Goal: Submit feedback/report problem

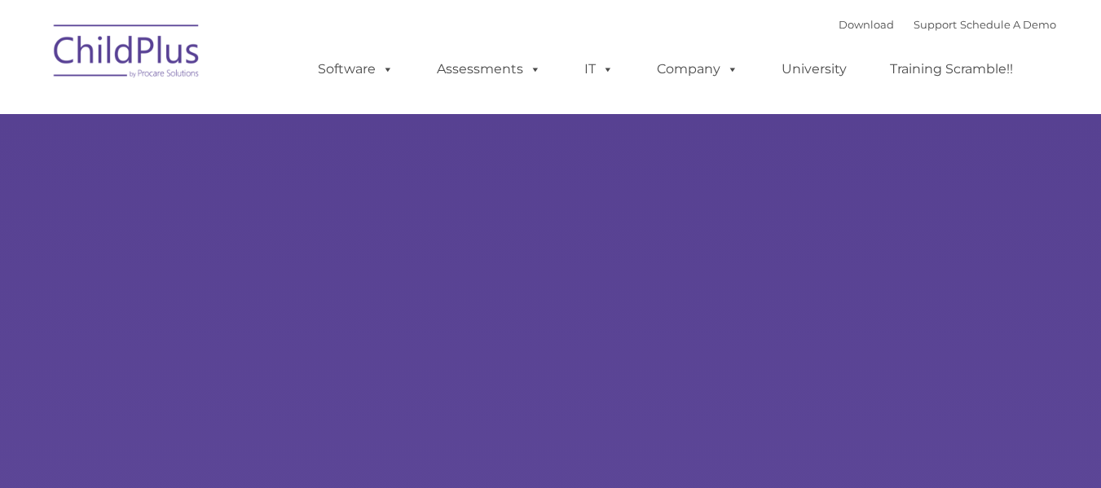
type input ""
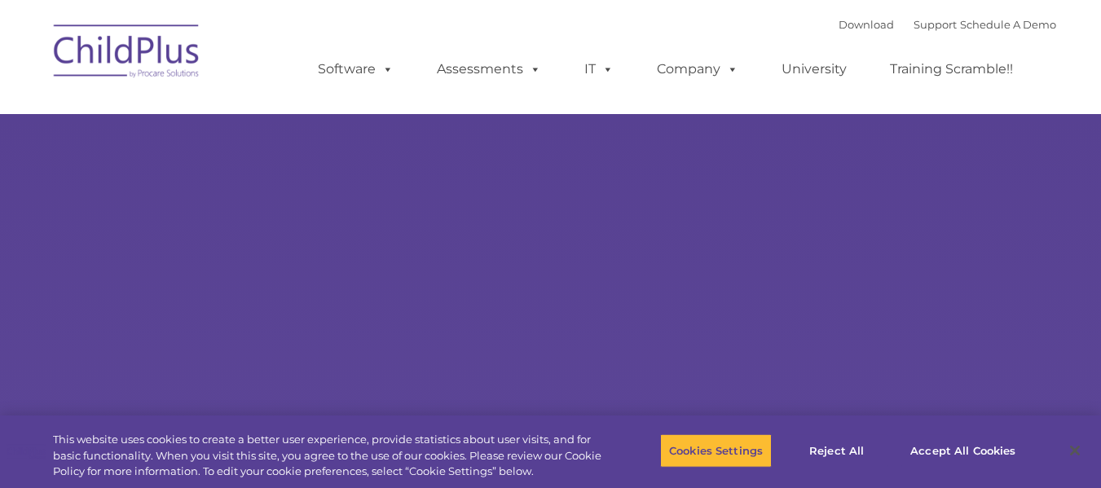
select select "MEDIUM"
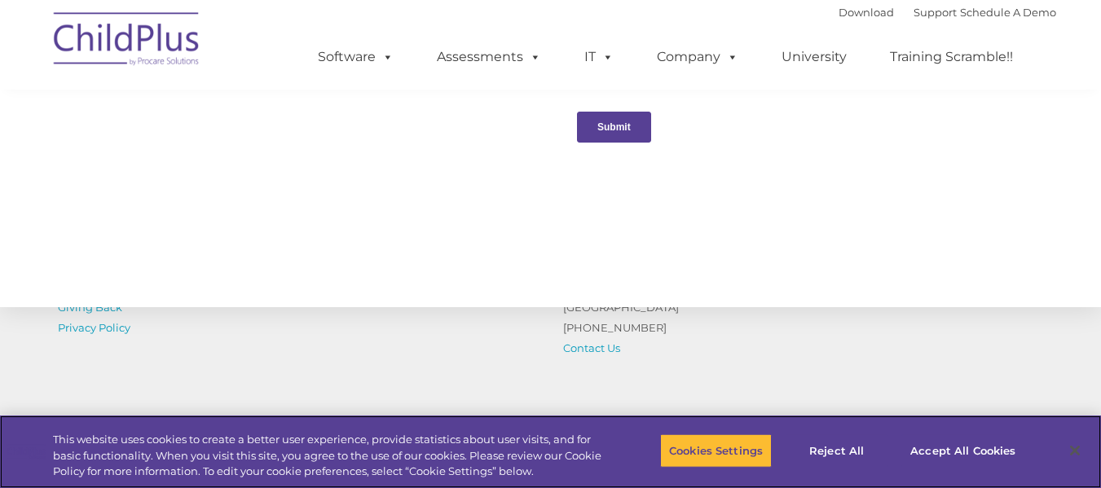
scroll to position [1771, 0]
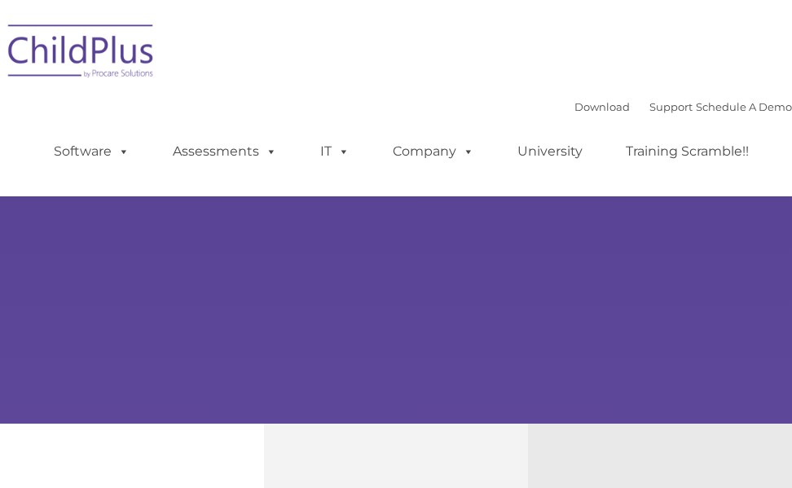
select select "MEDIUM"
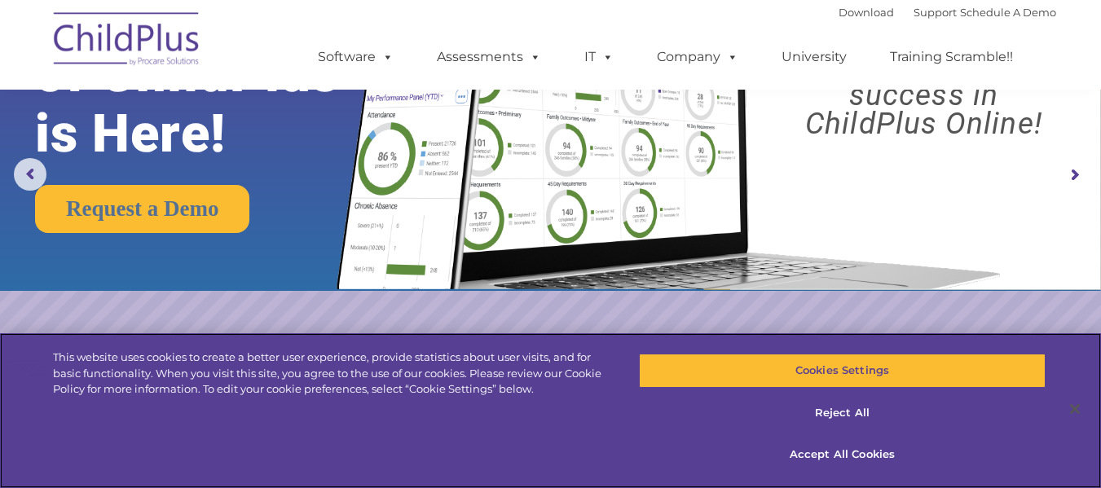
scroll to position [163, 0]
